Goal: Check status: Check status

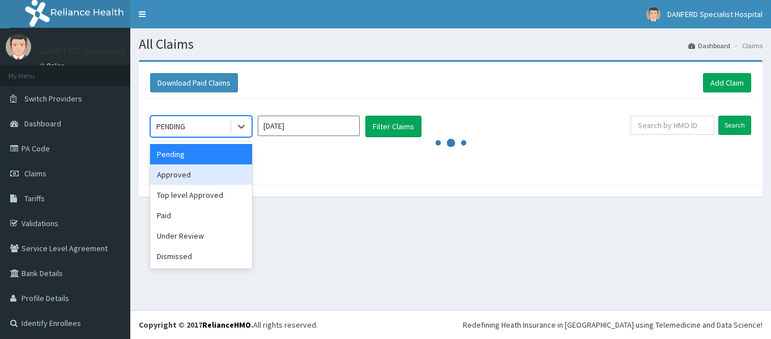
click at [169, 173] on div "Approved" at bounding box center [201, 174] width 102 height 20
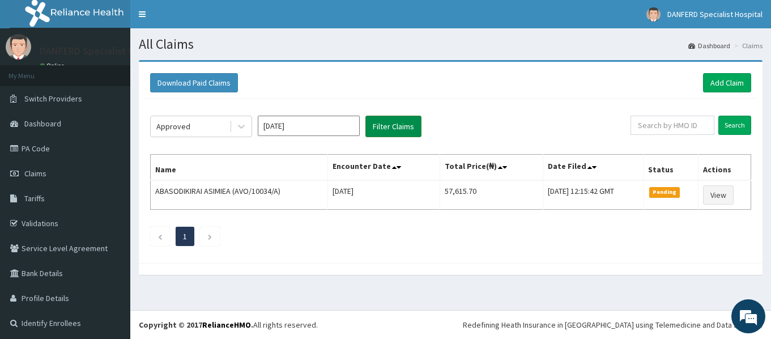
click at [388, 128] on button "Filter Claims" at bounding box center [394, 127] width 56 height 22
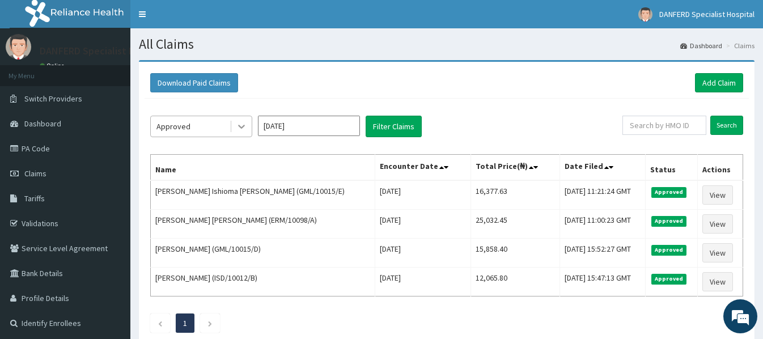
click at [239, 125] on icon at bounding box center [241, 126] width 11 height 11
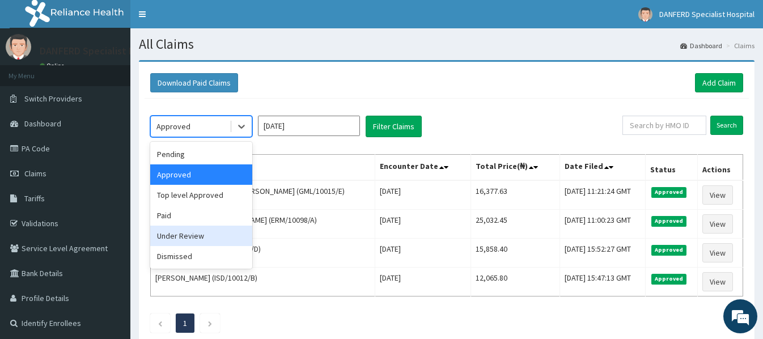
click at [181, 236] on div "Under Review" at bounding box center [201, 236] width 102 height 20
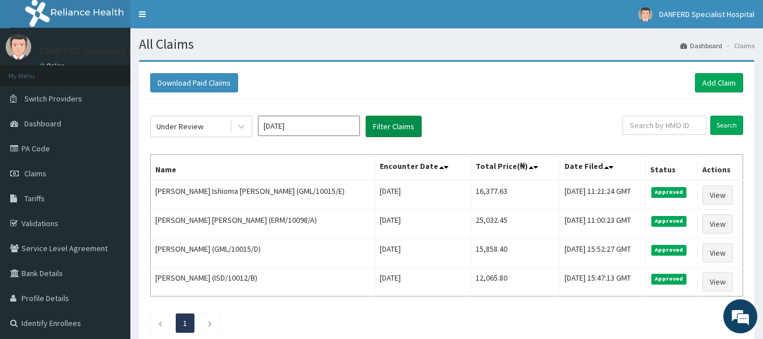
click at [401, 125] on button "Filter Claims" at bounding box center [394, 127] width 56 height 22
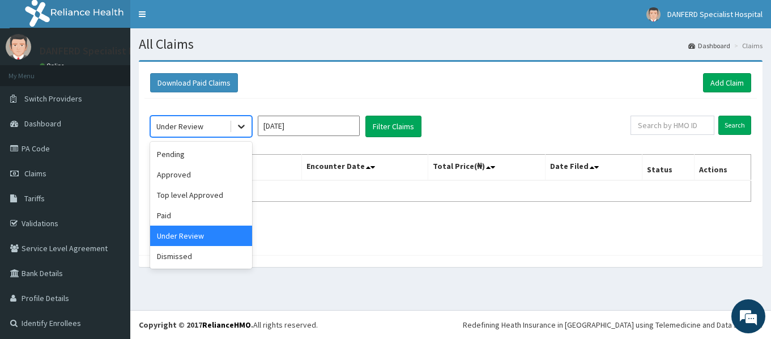
click at [238, 125] on icon at bounding box center [241, 126] width 11 height 11
click at [205, 154] on div "Pending" at bounding box center [201, 154] width 102 height 20
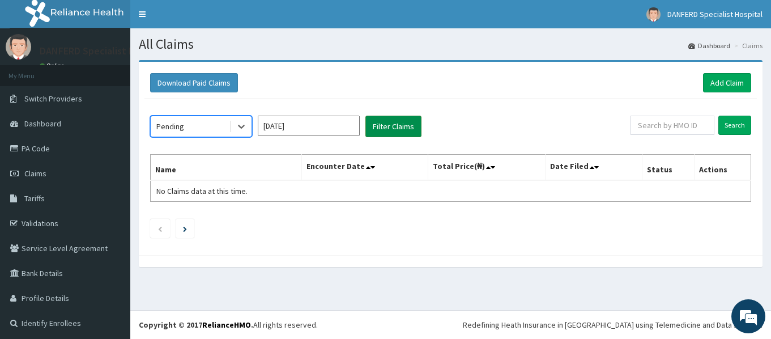
click at [409, 125] on button "Filter Claims" at bounding box center [394, 127] width 56 height 22
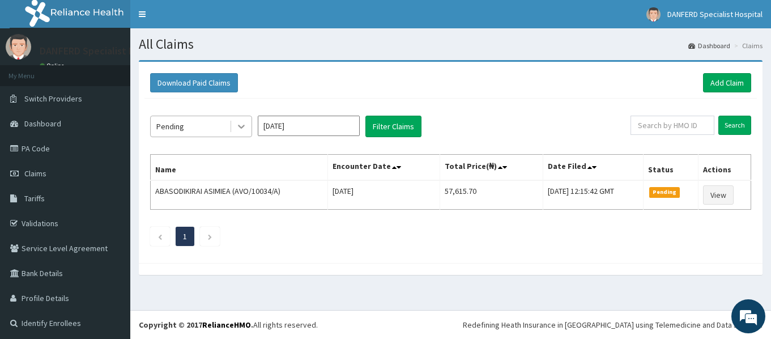
click at [244, 122] on icon at bounding box center [241, 126] width 11 height 11
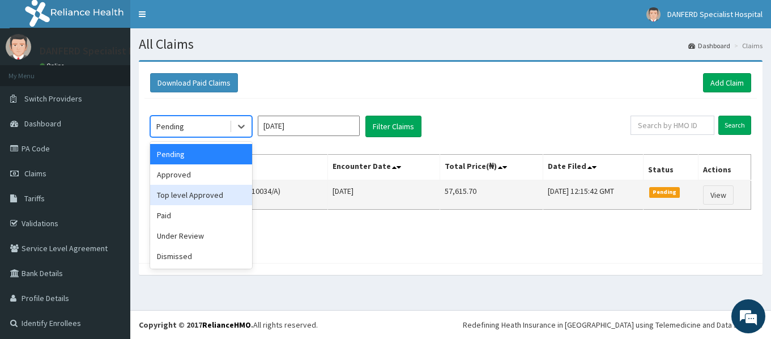
click at [189, 198] on div "Top level Approved" at bounding box center [201, 195] width 102 height 20
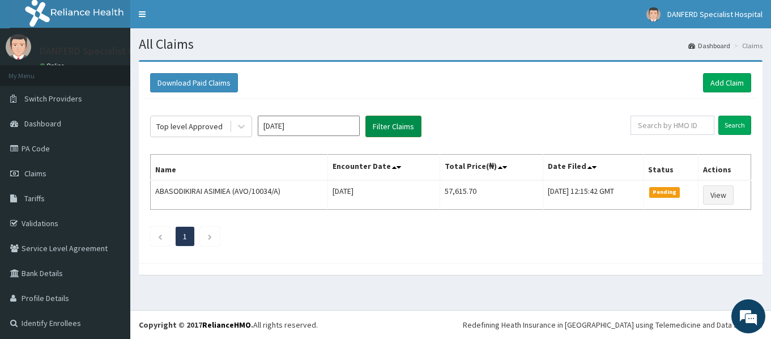
click at [401, 118] on button "Filter Claims" at bounding box center [394, 127] width 56 height 22
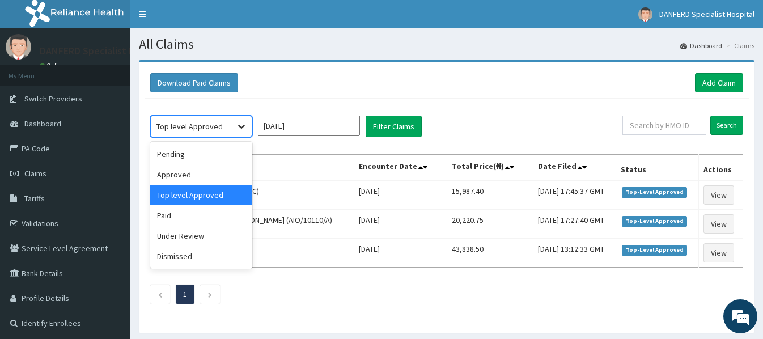
click at [240, 125] on icon at bounding box center [241, 126] width 11 height 11
click at [185, 235] on div "Under Review" at bounding box center [201, 236] width 102 height 20
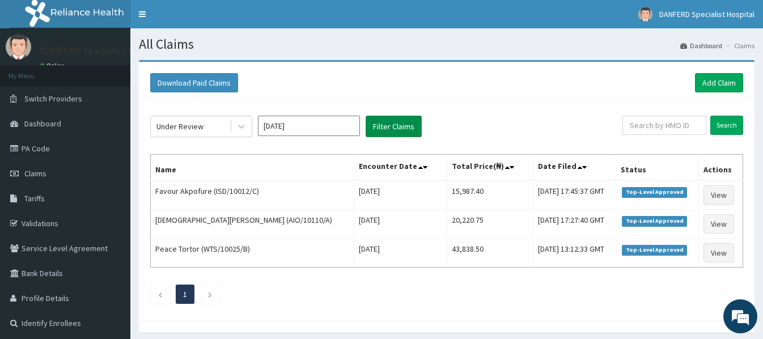
click at [392, 123] on button "Filter Claims" at bounding box center [394, 127] width 56 height 22
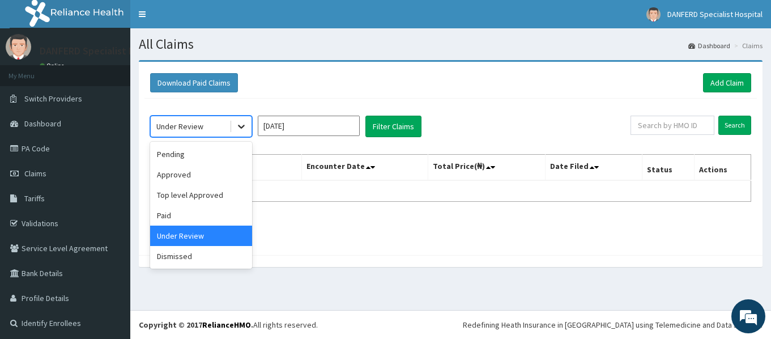
click at [245, 125] on icon at bounding box center [241, 126] width 11 height 11
click at [183, 257] on div "Dismissed" at bounding box center [201, 256] width 102 height 20
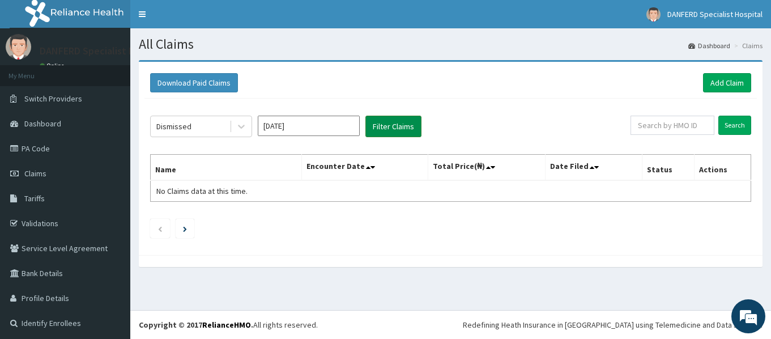
click at [380, 125] on button "Filter Claims" at bounding box center [394, 127] width 56 height 22
click at [240, 122] on icon at bounding box center [241, 126] width 11 height 11
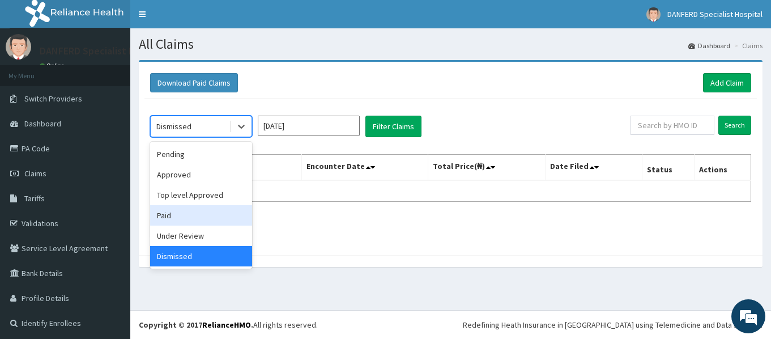
click at [169, 215] on div "Paid" at bounding box center [201, 215] width 102 height 20
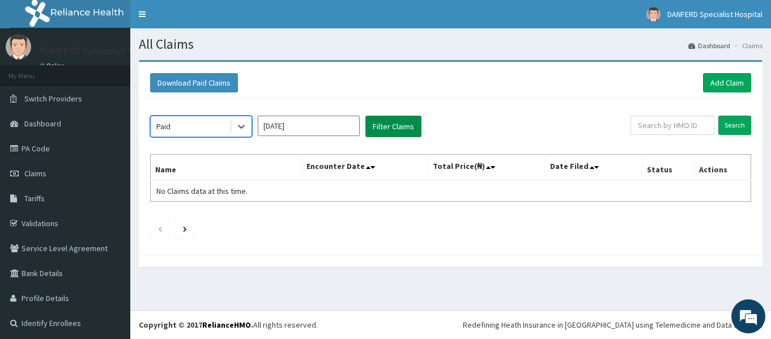
click at [391, 124] on button "Filter Claims" at bounding box center [394, 127] width 56 height 22
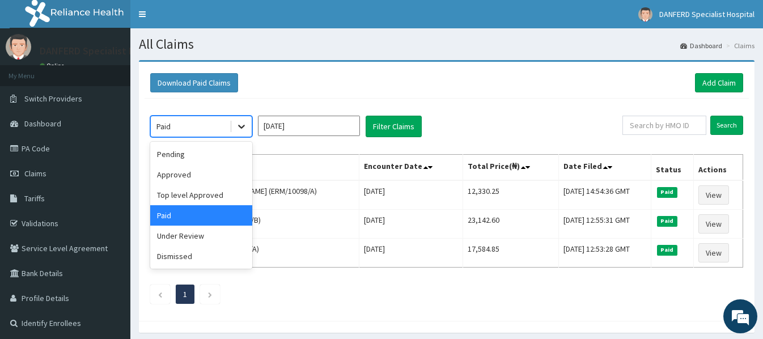
click at [244, 125] on icon at bounding box center [241, 127] width 7 height 4
click at [179, 174] on div "Approved" at bounding box center [201, 174] width 102 height 20
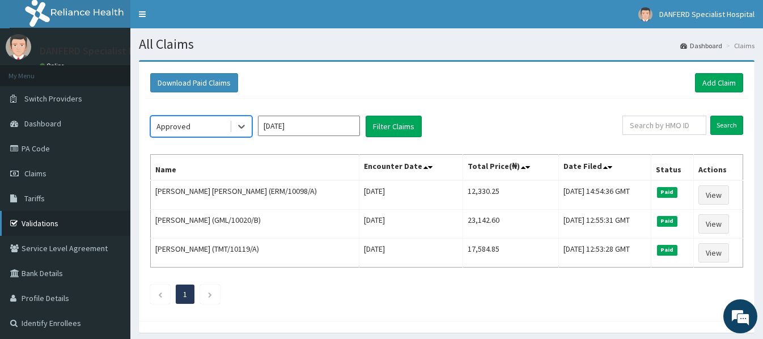
click at [36, 222] on link "Validations" at bounding box center [65, 223] width 130 height 25
